Goal: Task Accomplishment & Management: Use online tool/utility

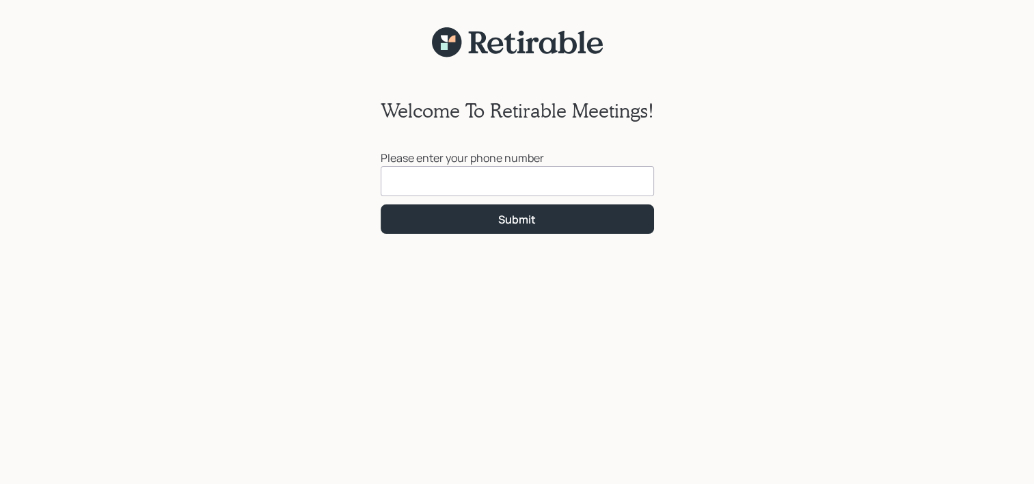
click at [411, 183] on input at bounding box center [517, 181] width 273 height 30
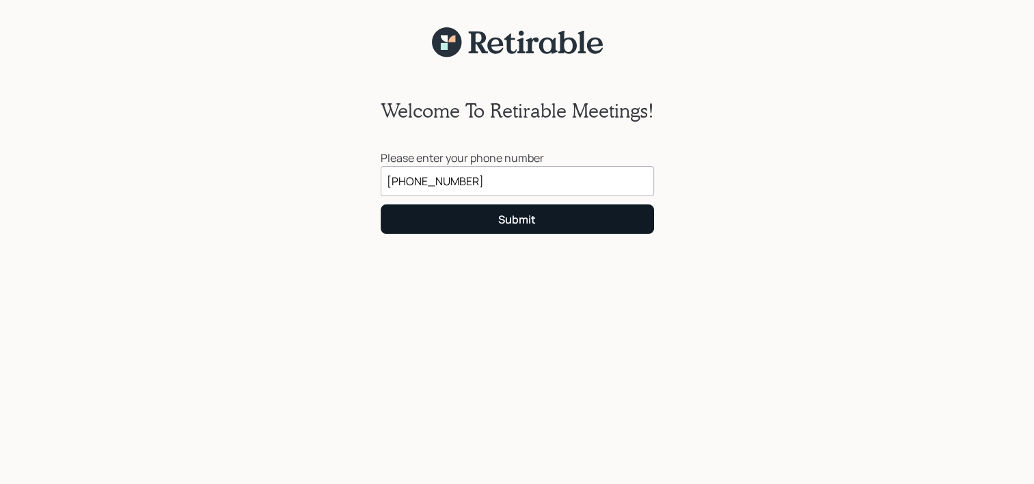
type input "[PHONE_NUMBER]"
click at [556, 213] on button "Submit" at bounding box center [517, 218] width 273 height 29
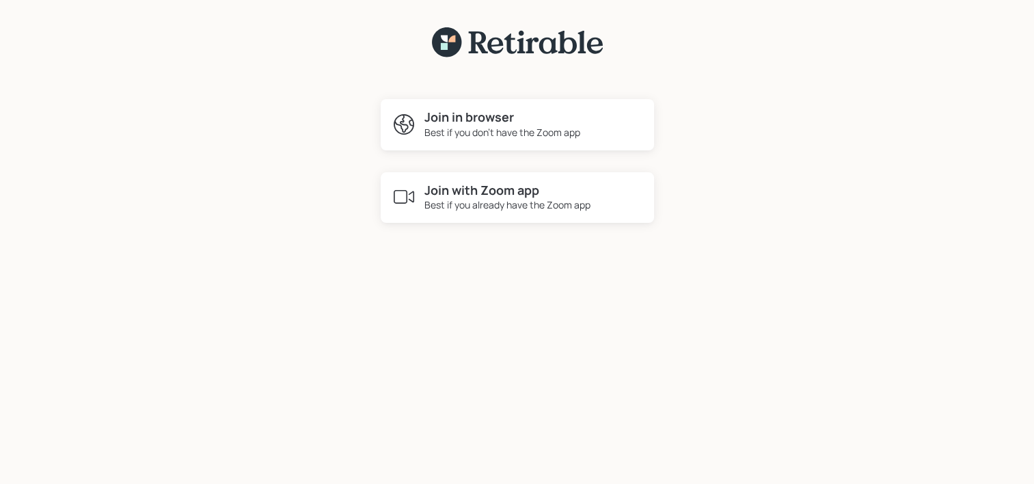
click at [418, 197] on div "Join with Zoom app Best if you already have the Zoom app" at bounding box center [517, 197] width 273 height 51
